Goal: Task Accomplishment & Management: Manage account settings

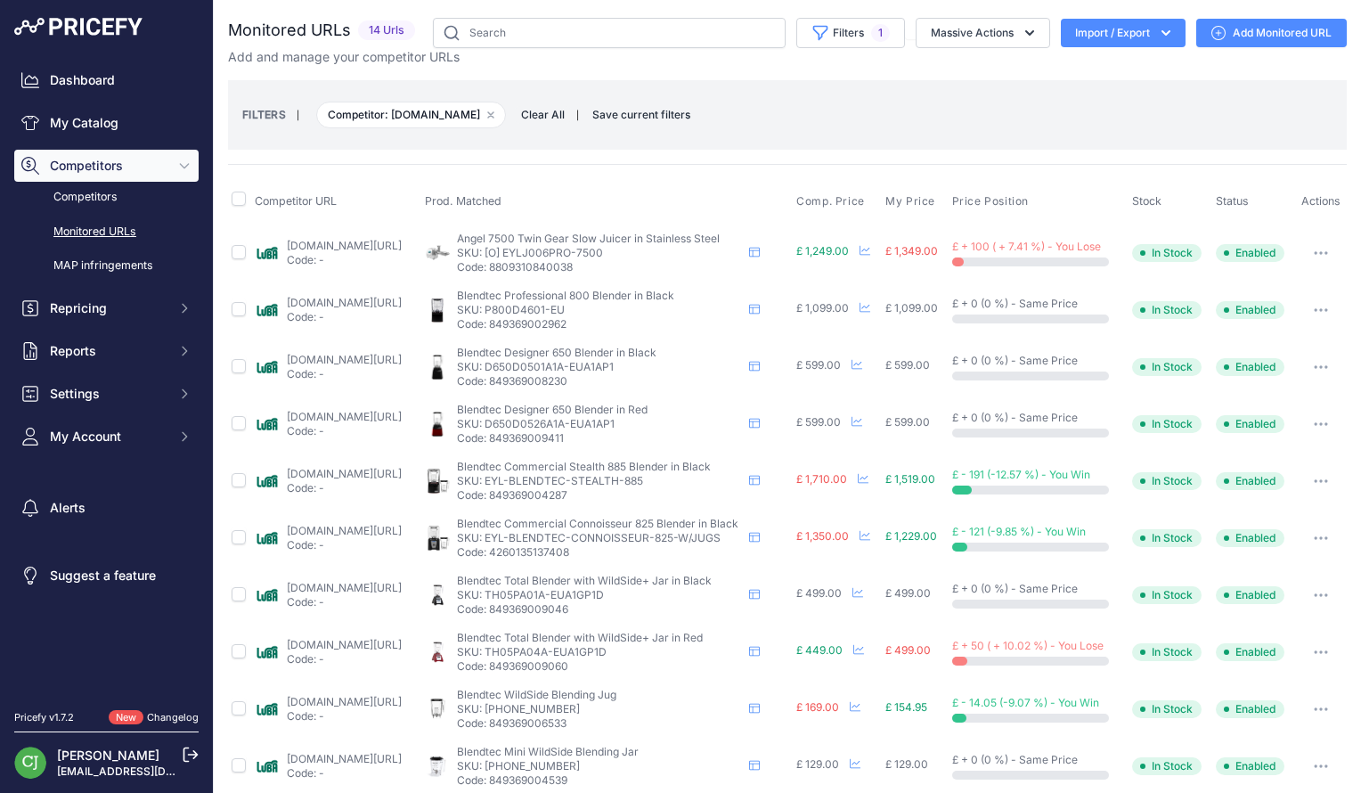
click at [1305, 245] on button "button" at bounding box center [1321, 253] width 36 height 25
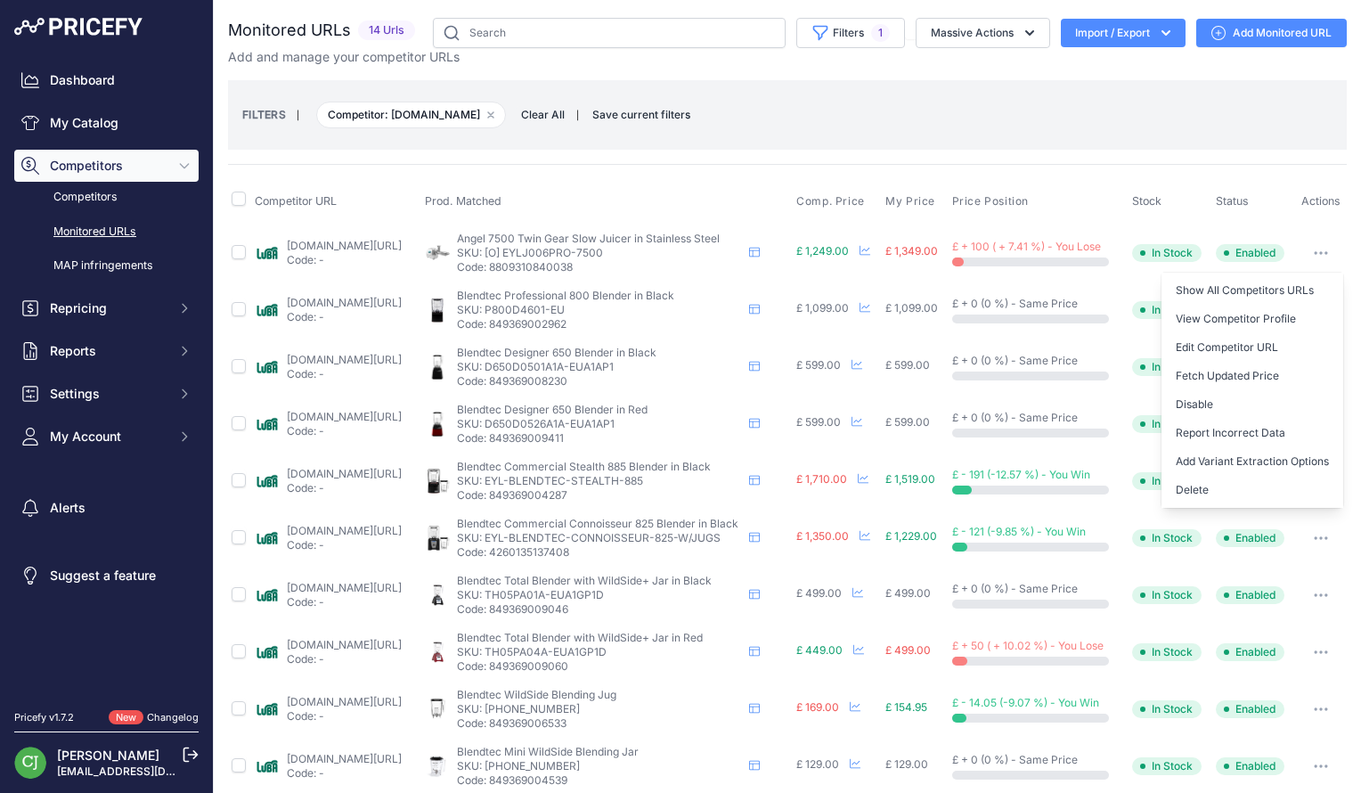
click at [364, 239] on link "luba-distribution.uk/product/angel-juicer-5500-7500-sus304_8500-sus316/?prirule…" at bounding box center [344, 245] width 115 height 13
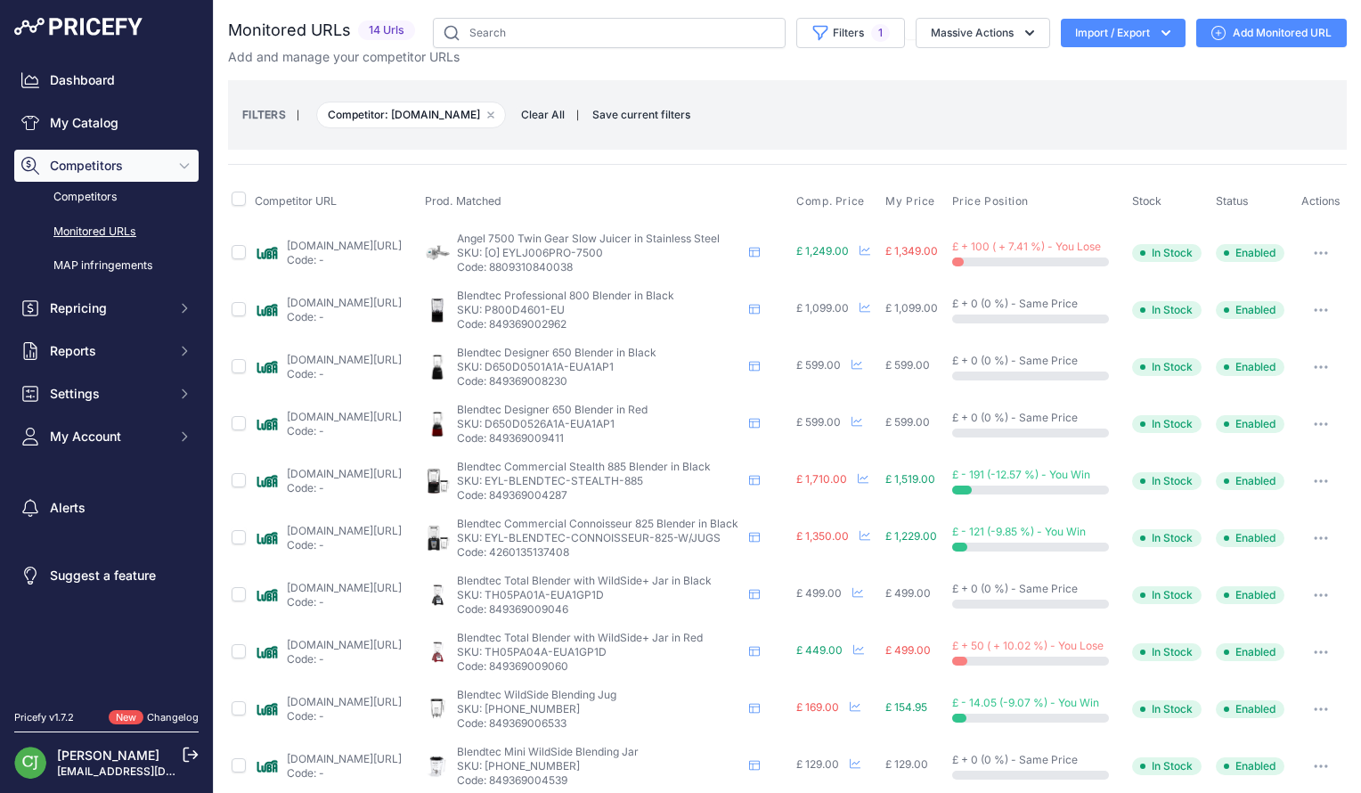
click at [1312, 241] on button "button" at bounding box center [1321, 253] width 36 height 25
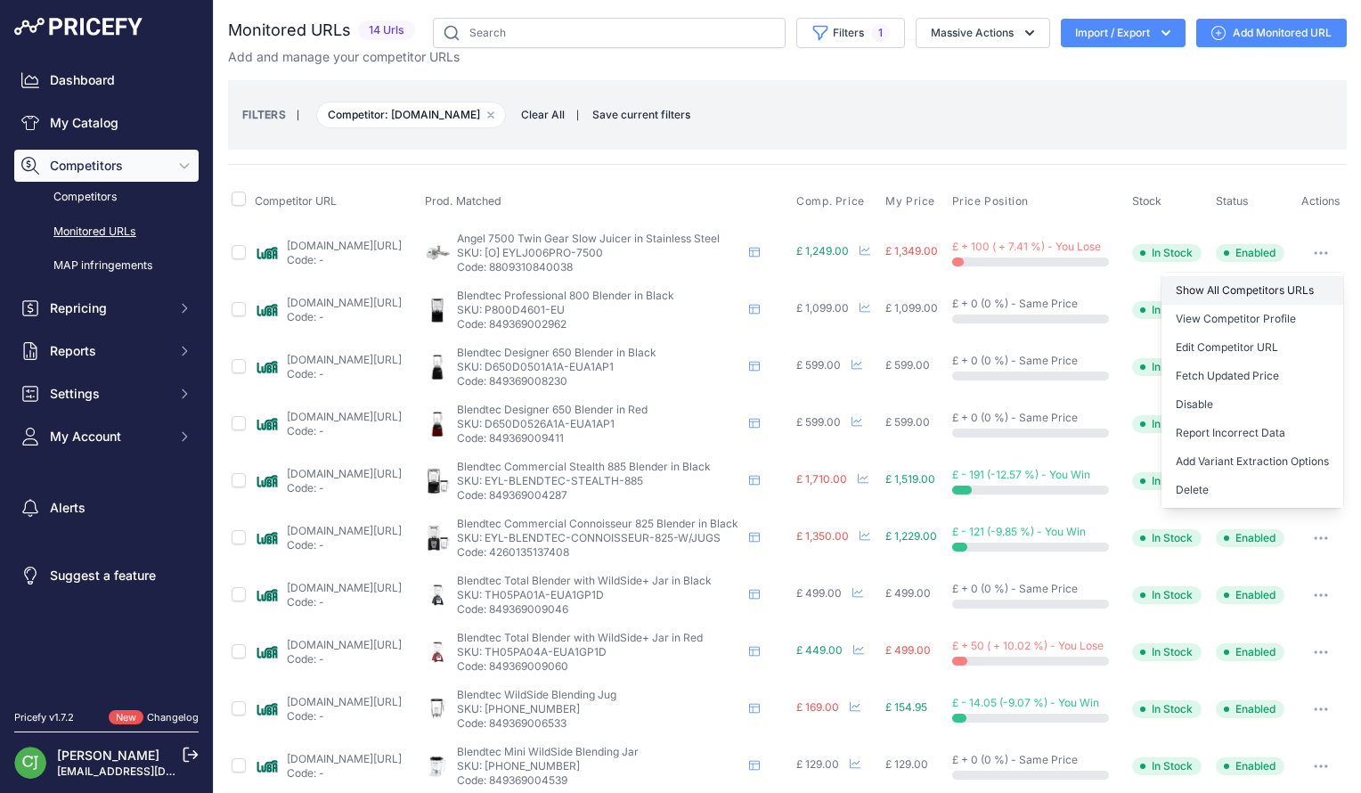
click at [1281, 282] on link "Show All Competitors URLs" at bounding box center [1253, 290] width 182 height 29
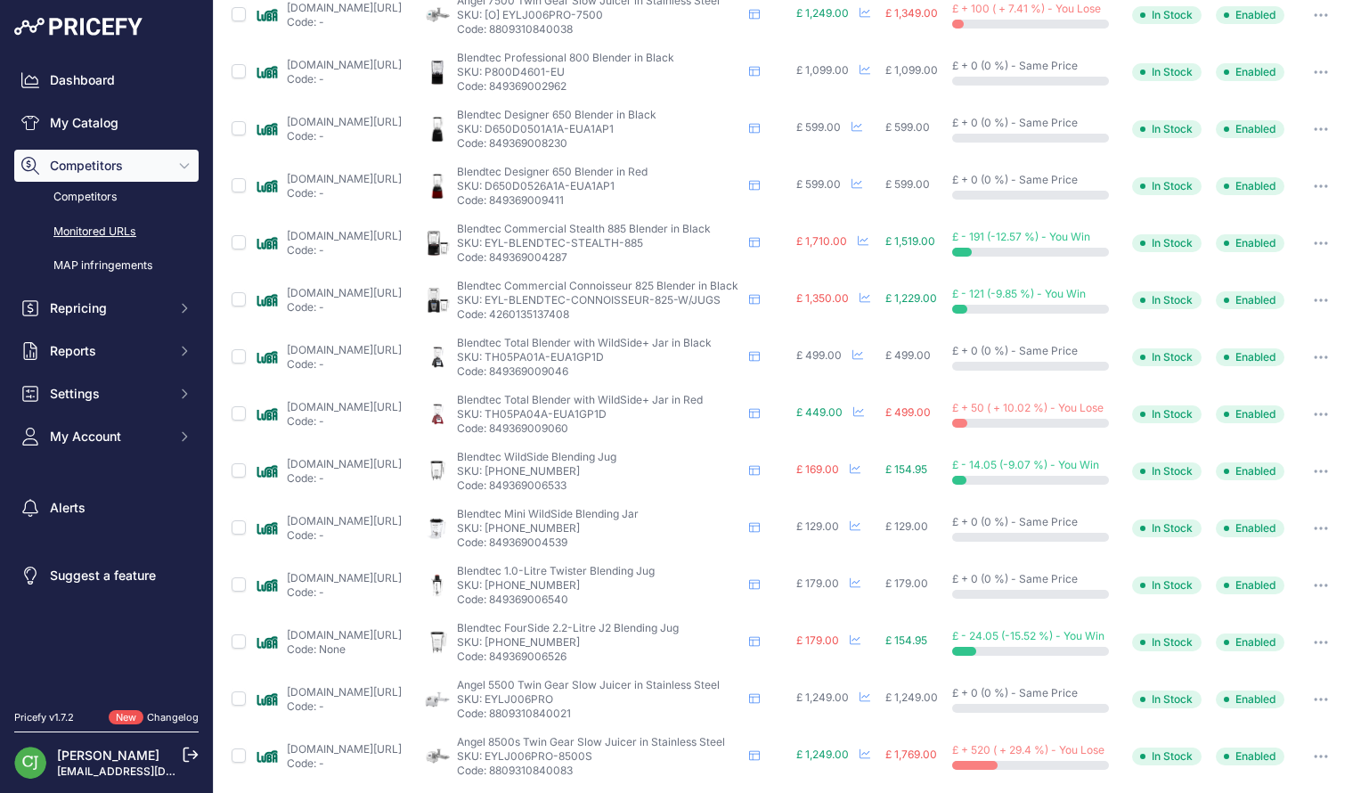
scroll to position [244, 0]
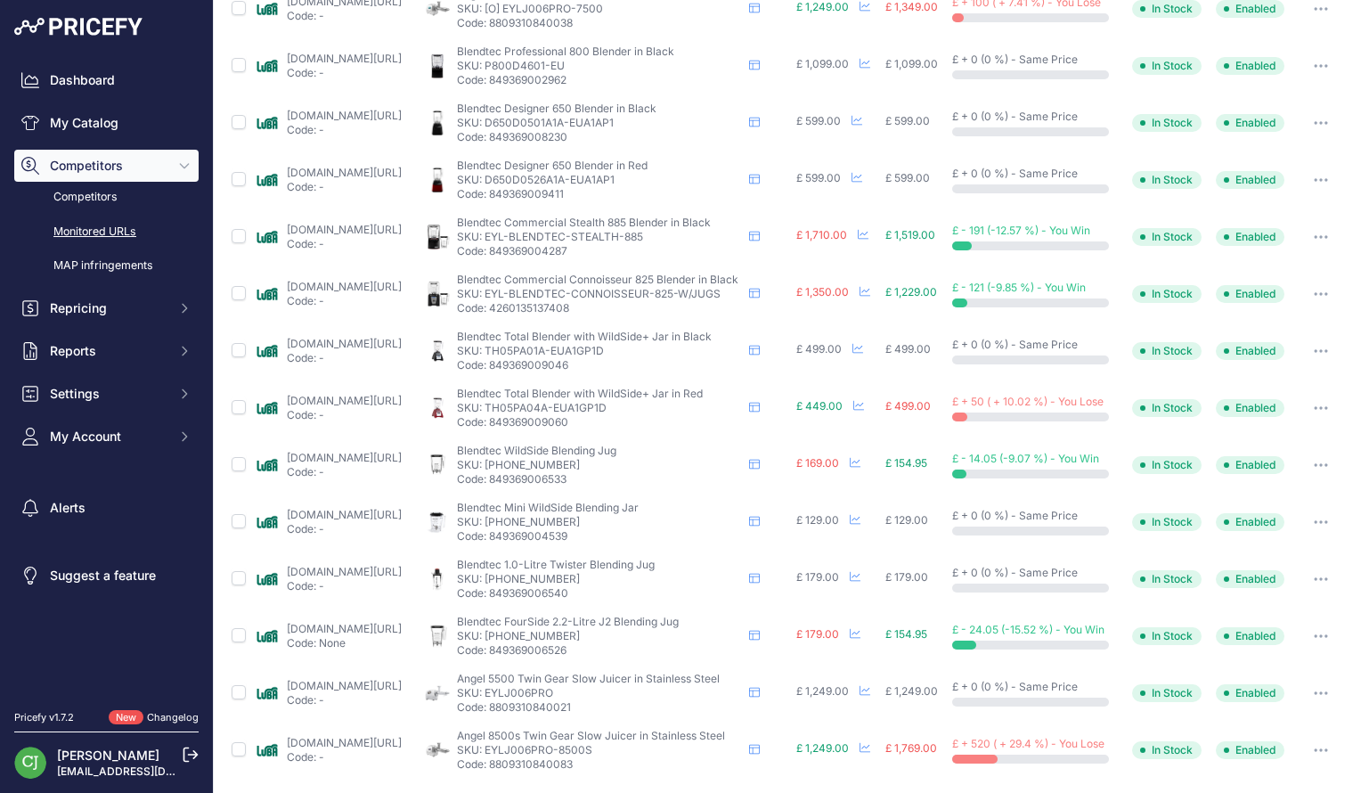
click at [1316, 749] on icon "button" at bounding box center [1317, 750] width 2 height 2
click at [1263, 781] on link "Show All Competitors URLs" at bounding box center [1253, 787] width 182 height 29
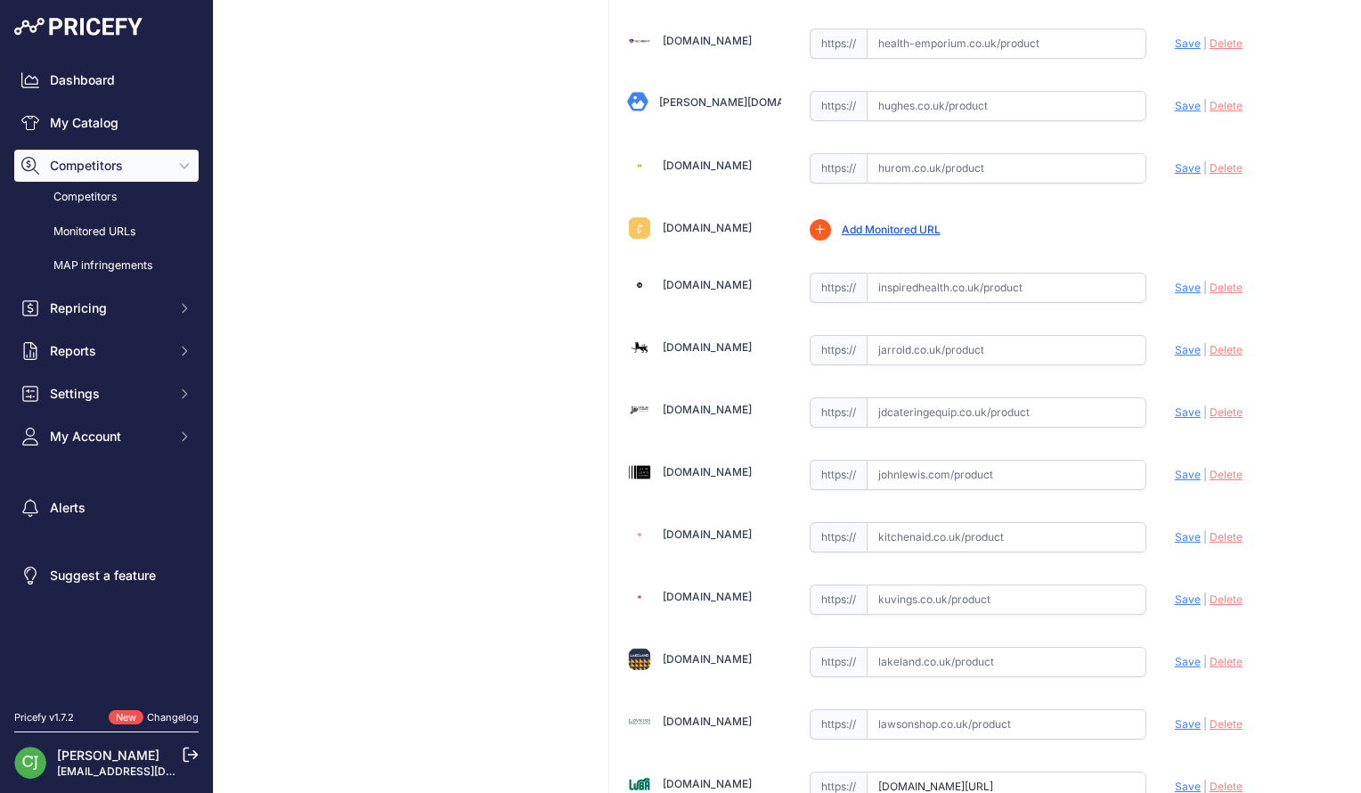
scroll to position [3207, 0]
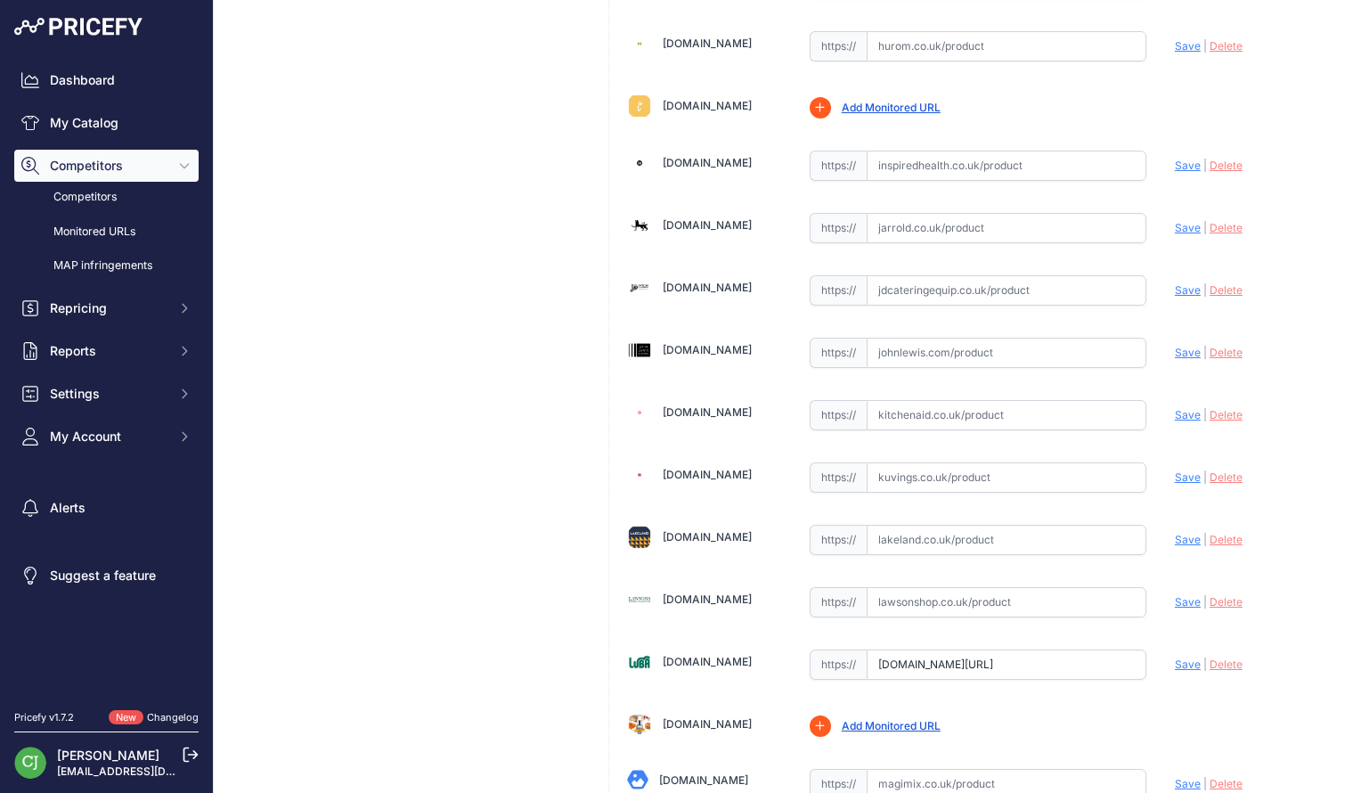
click at [1223, 658] on span "Delete" at bounding box center [1226, 664] width 33 height 13
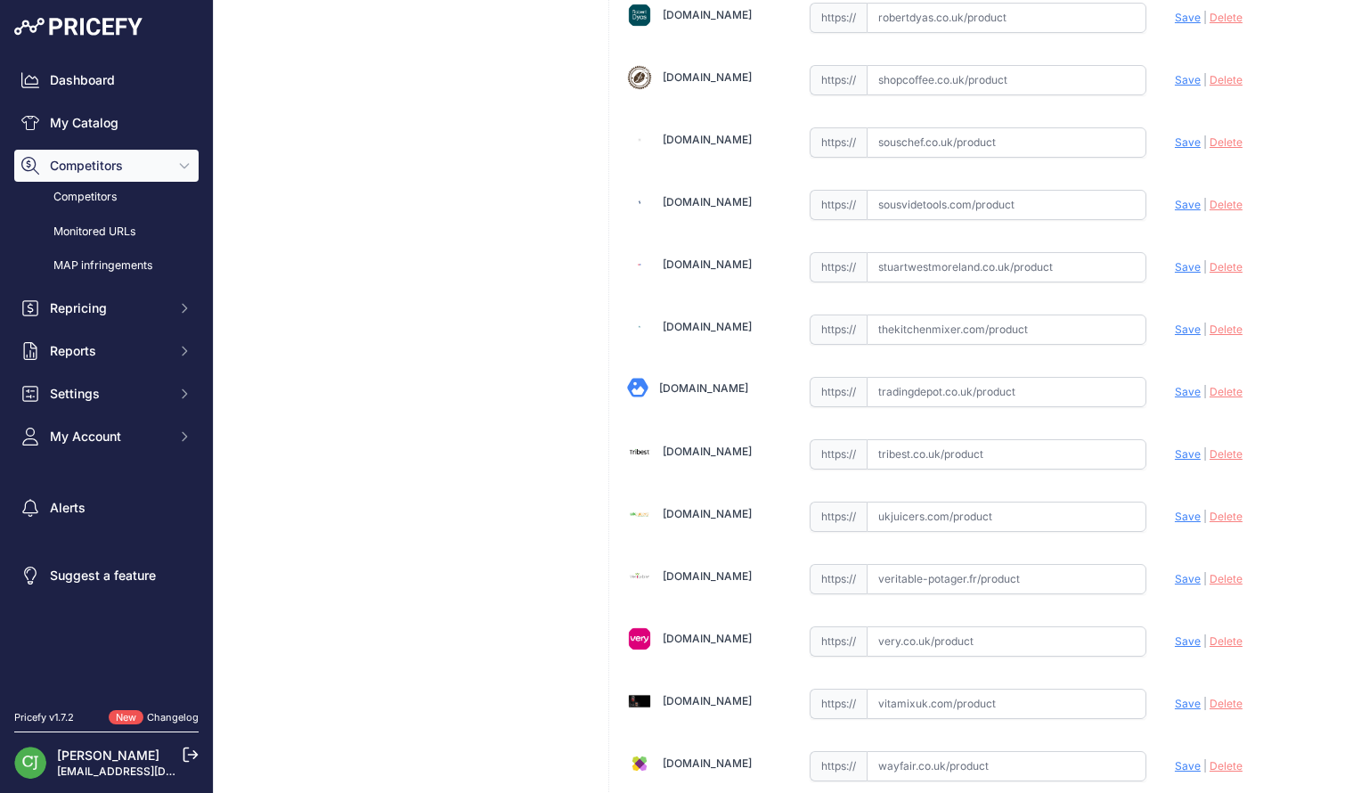
scroll to position [5200, 0]
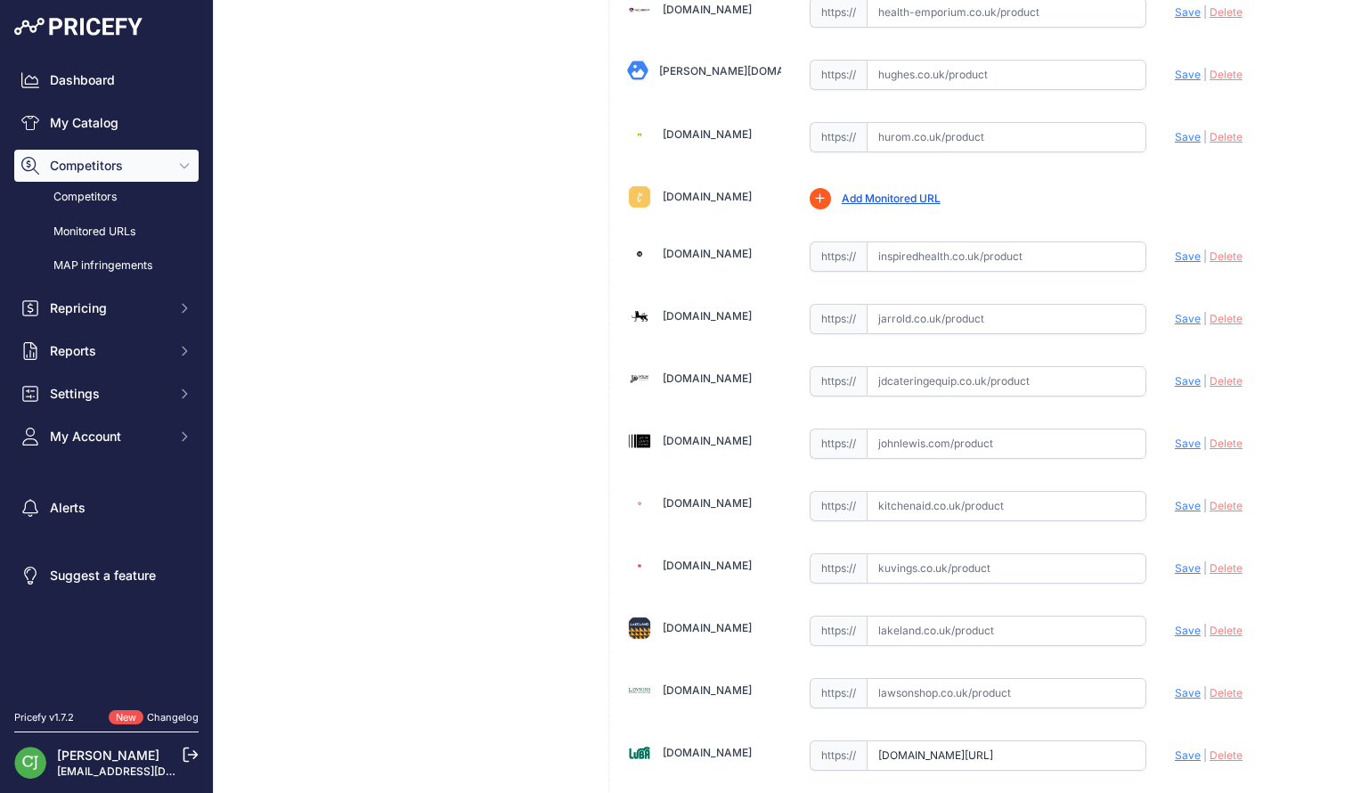
scroll to position [3207, 0]
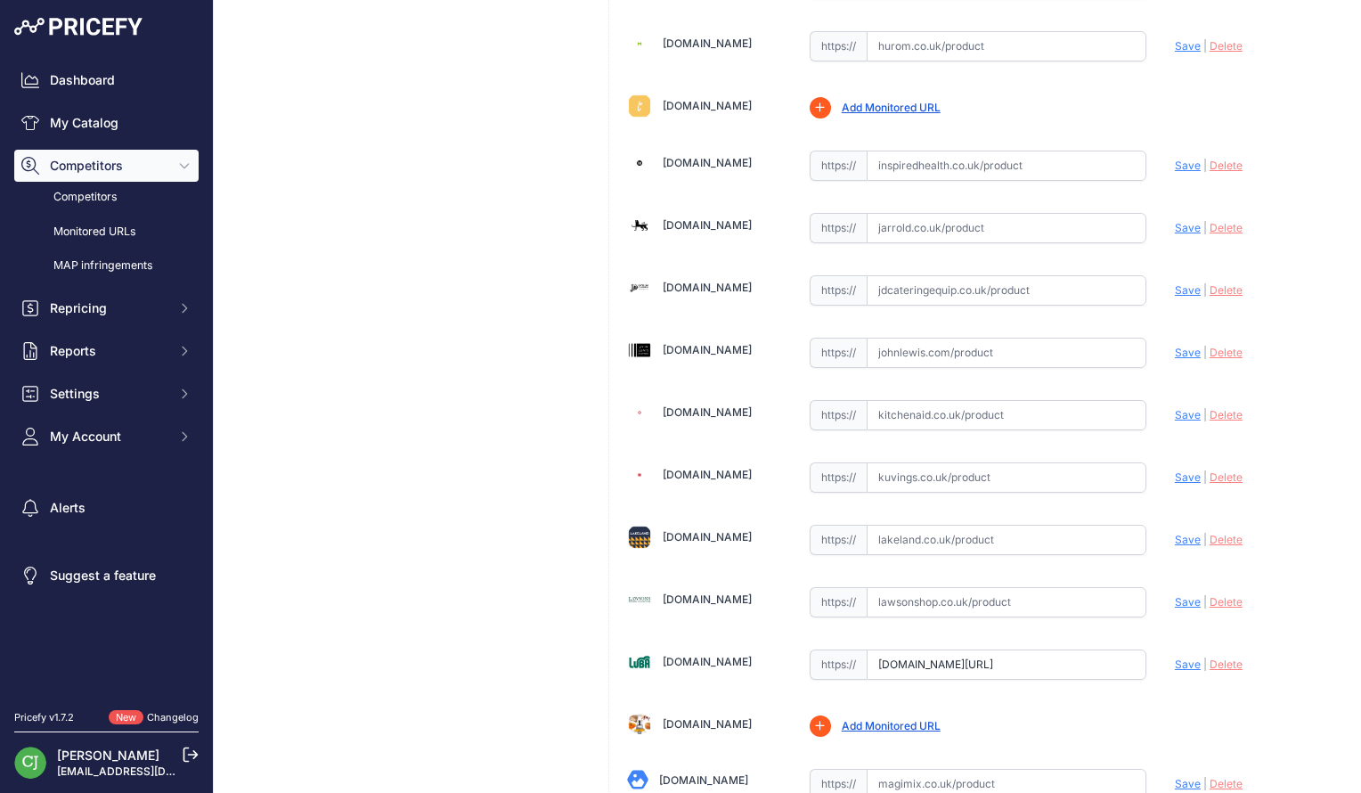
click at [976, 650] on input "[DOMAIN_NAME][URL]" at bounding box center [1007, 665] width 280 height 30
click at [1213, 658] on span "Delete" at bounding box center [1226, 664] width 33 height 13
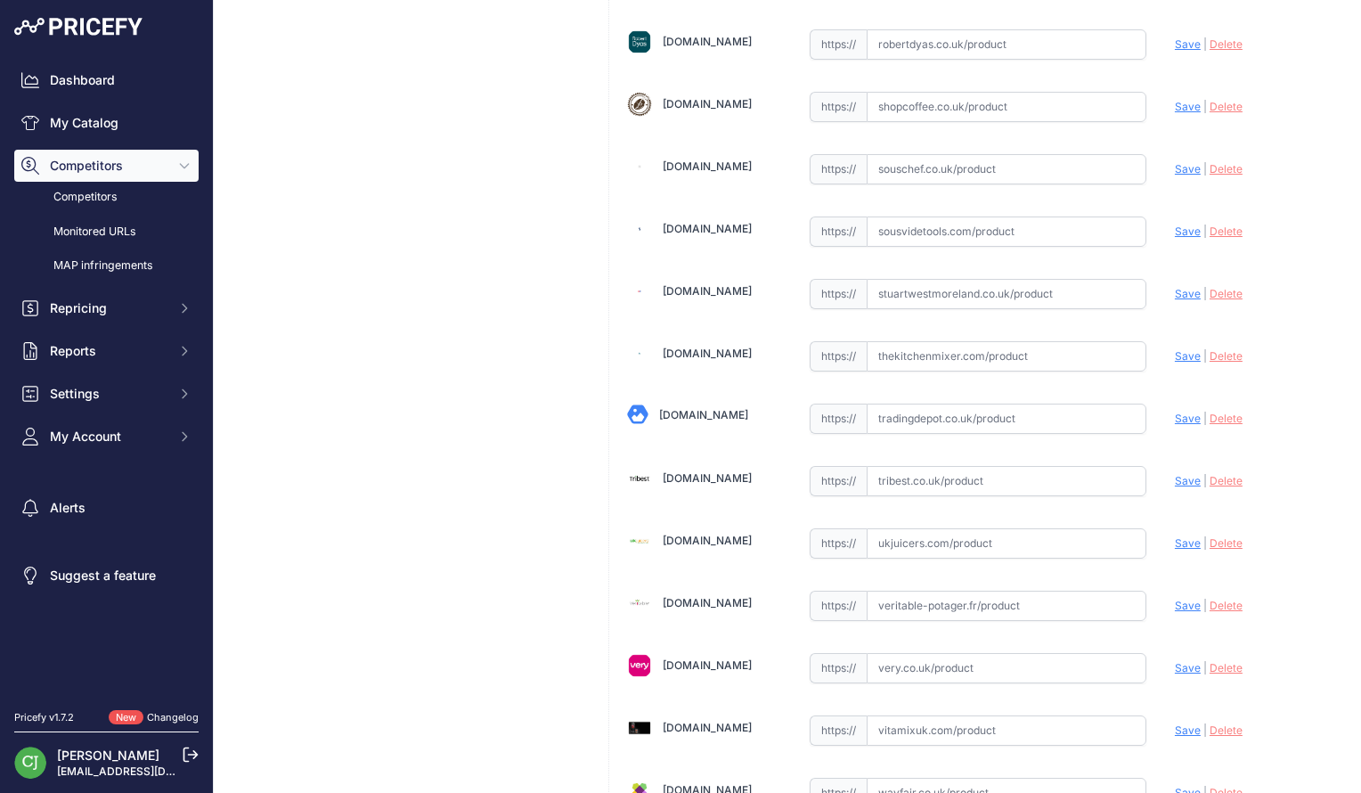
scroll to position [5200, 0]
